Goal: Communication & Community: Participate in discussion

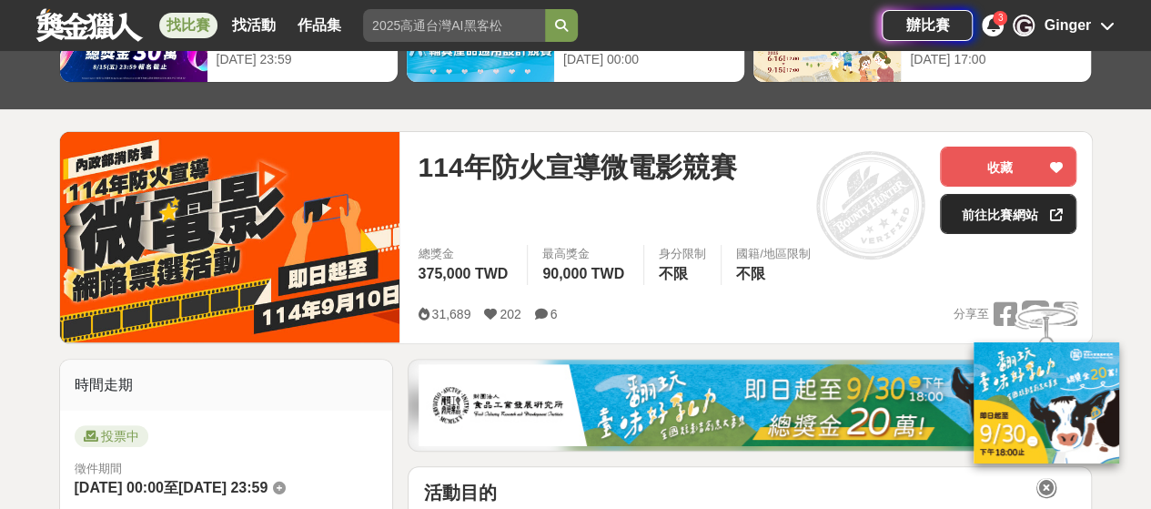
scroll to position [182, 0]
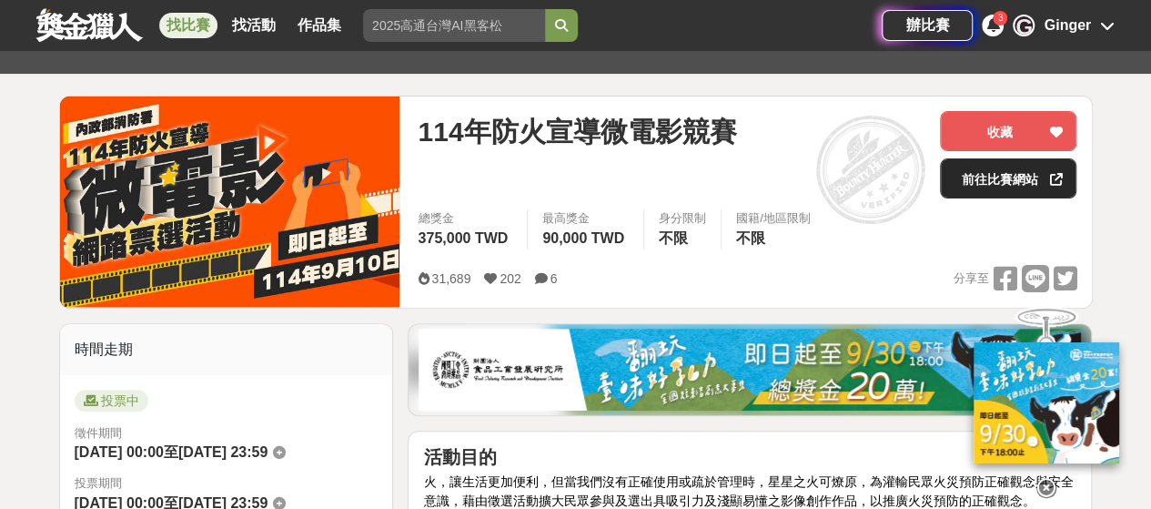
click at [1013, 175] on link "前往比賽網站" at bounding box center [1008, 178] width 136 height 40
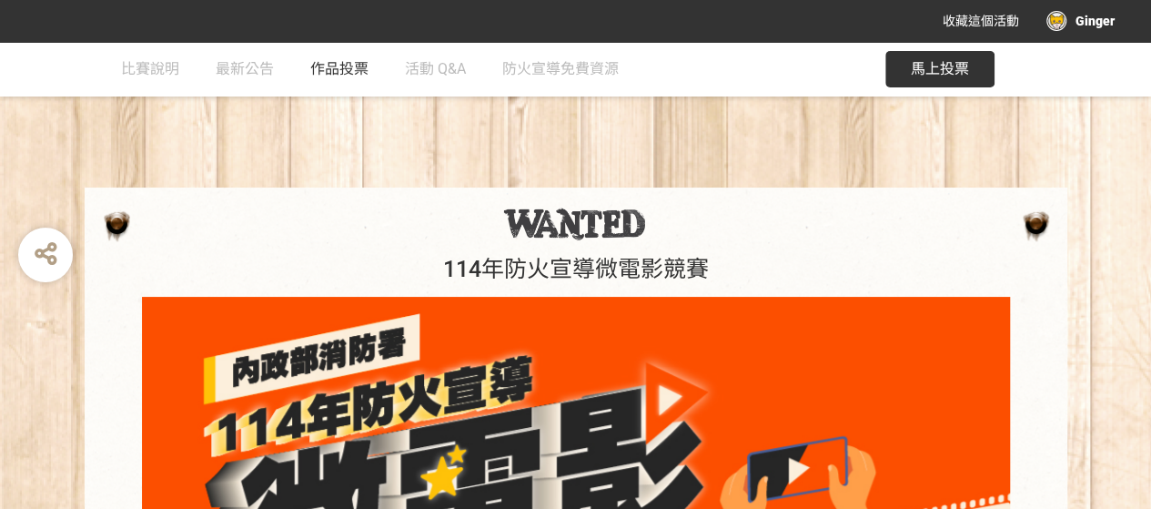
click at [335, 59] on link "作品投票" at bounding box center [339, 69] width 58 height 55
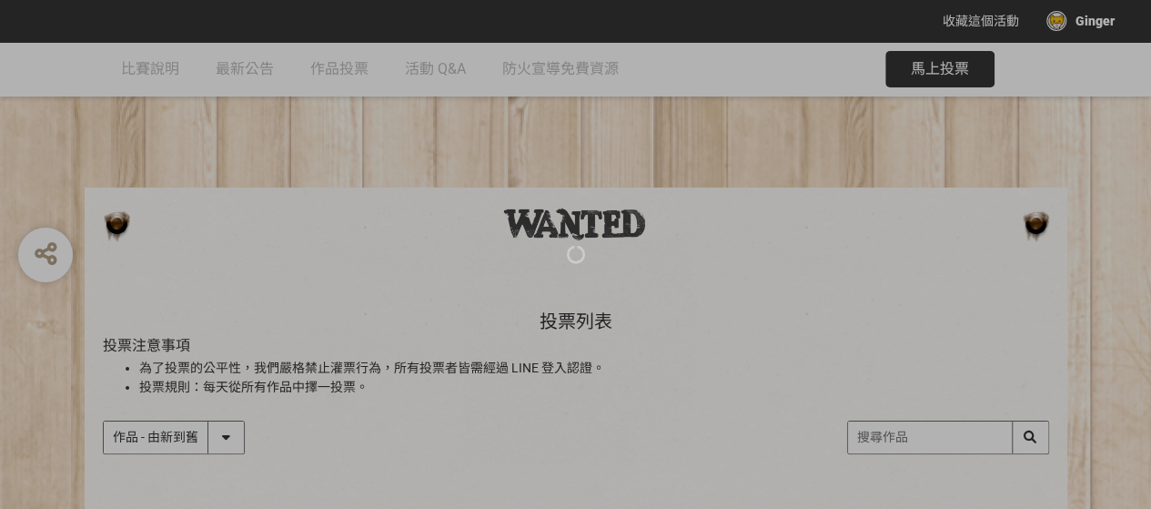
click at [246, 66] on div at bounding box center [575, 254] width 1151 height 509
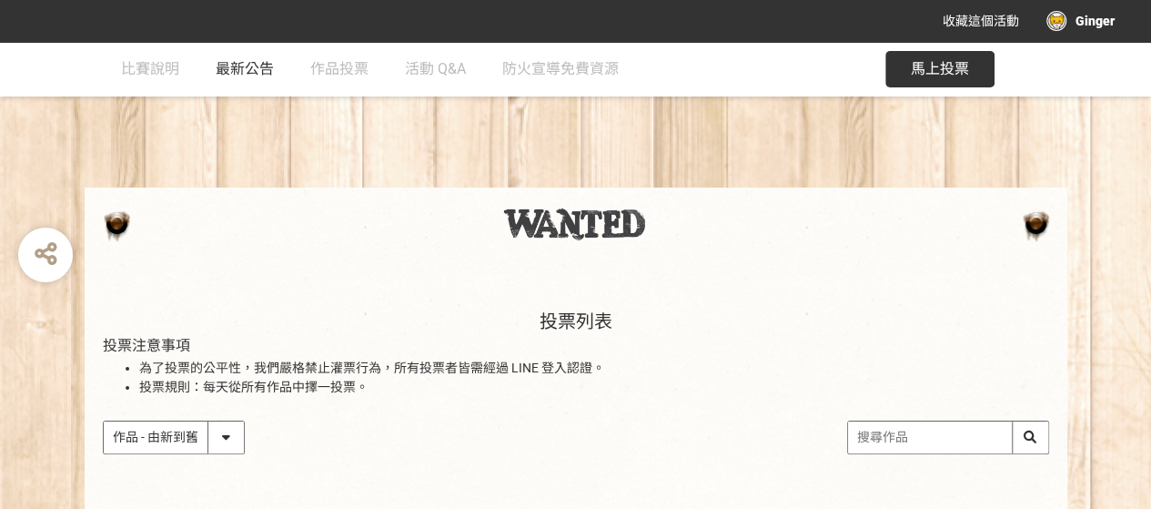
click at [256, 66] on span "最新公告" at bounding box center [245, 68] width 58 height 17
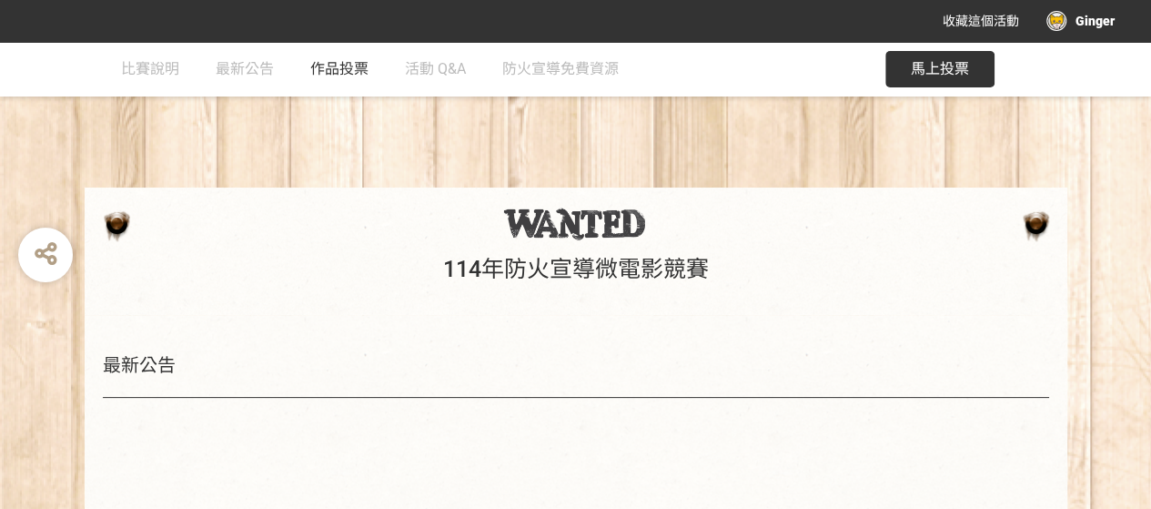
click at [335, 68] on span "作品投票" at bounding box center [339, 68] width 58 height 17
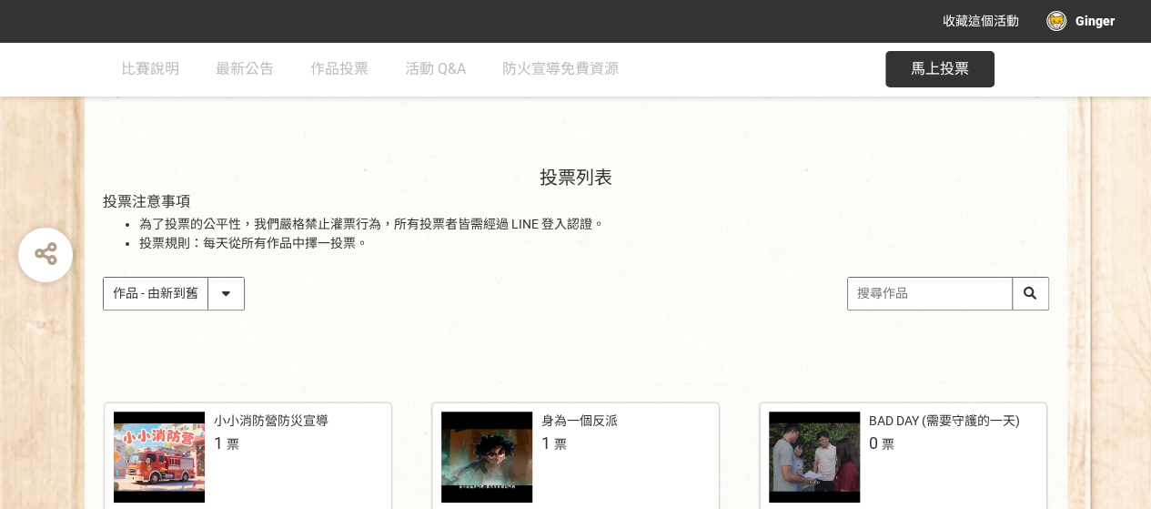
scroll to position [273, 0]
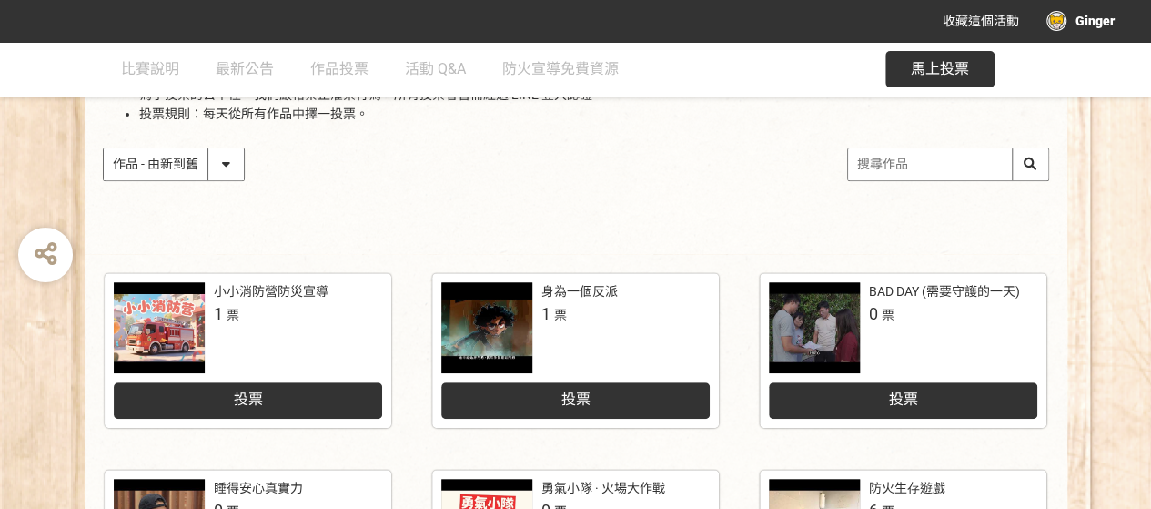
click at [226, 159] on select "作品 - 由新到舊 作品 - 由舊到新 票數 - 由多到少 票數 - 由少到多" at bounding box center [174, 164] width 140 height 32
select select "vote"
click at [104, 148] on select "作品 - 由新到舊 作品 - 由舊到新 票數 - 由多到少 票數 - 由少到多" at bounding box center [174, 164] width 140 height 32
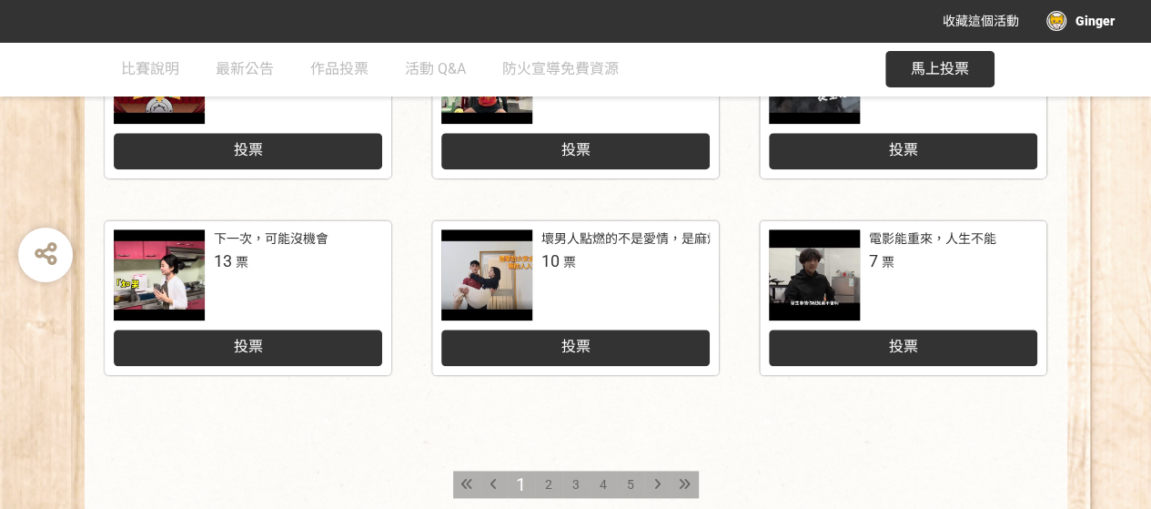
scroll to position [891, 0]
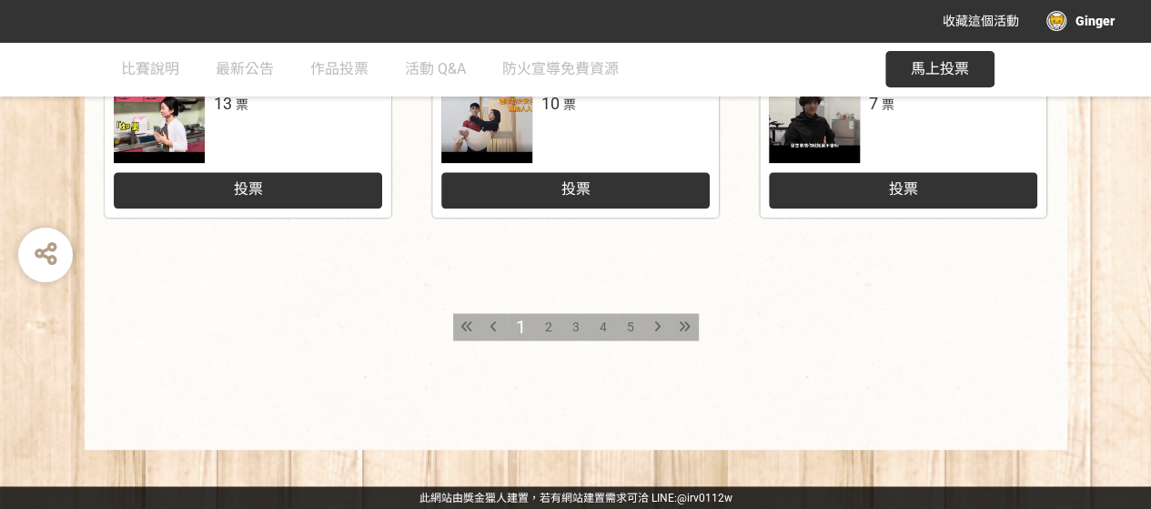
click at [546, 325] on span "2" at bounding box center [548, 326] width 7 height 15
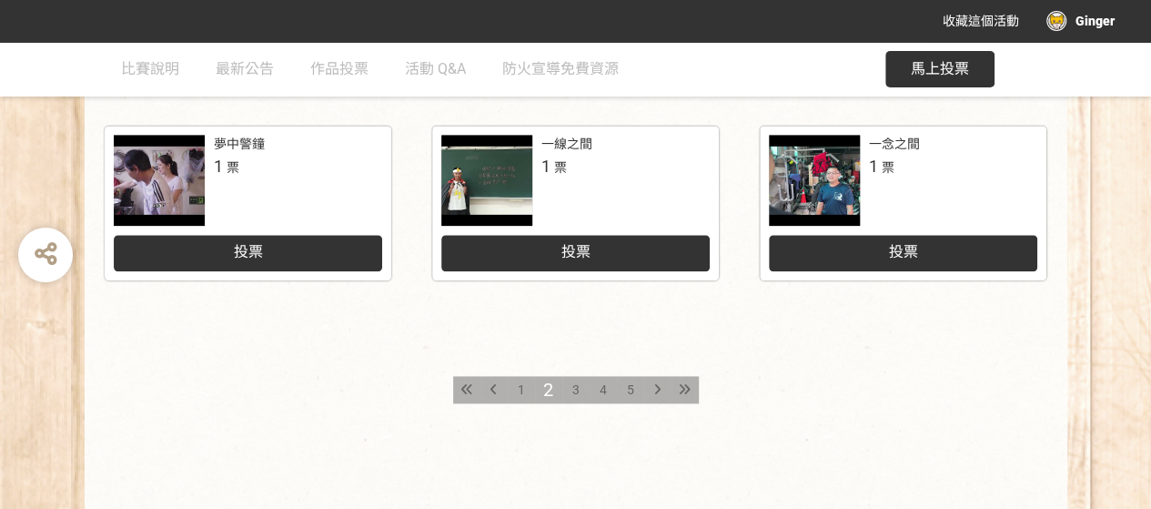
scroll to position [982, 0]
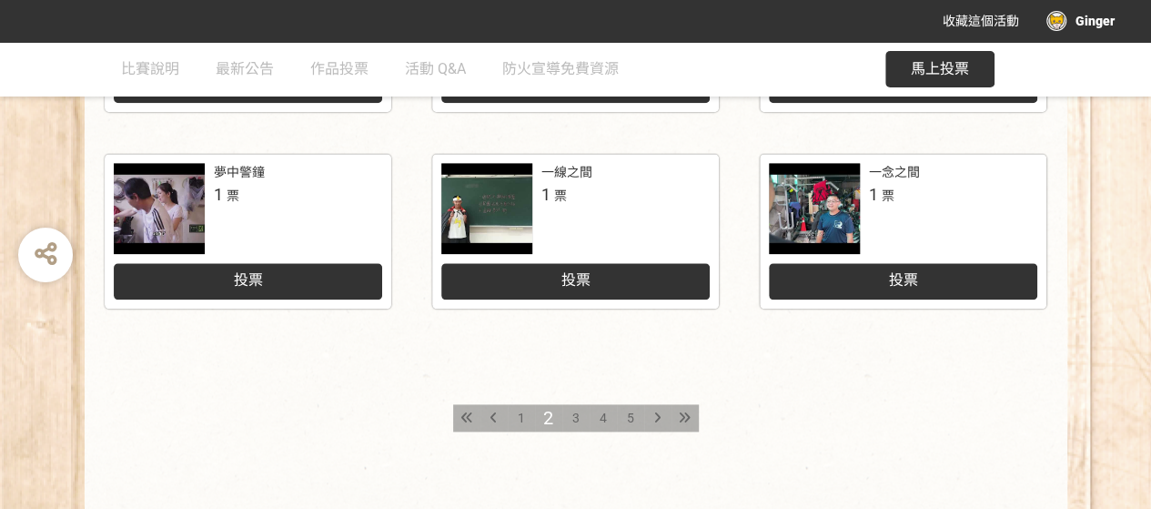
click at [572, 410] on span "3" at bounding box center [575, 417] width 7 height 15
